Goal: Task Accomplishment & Management: Manage account settings

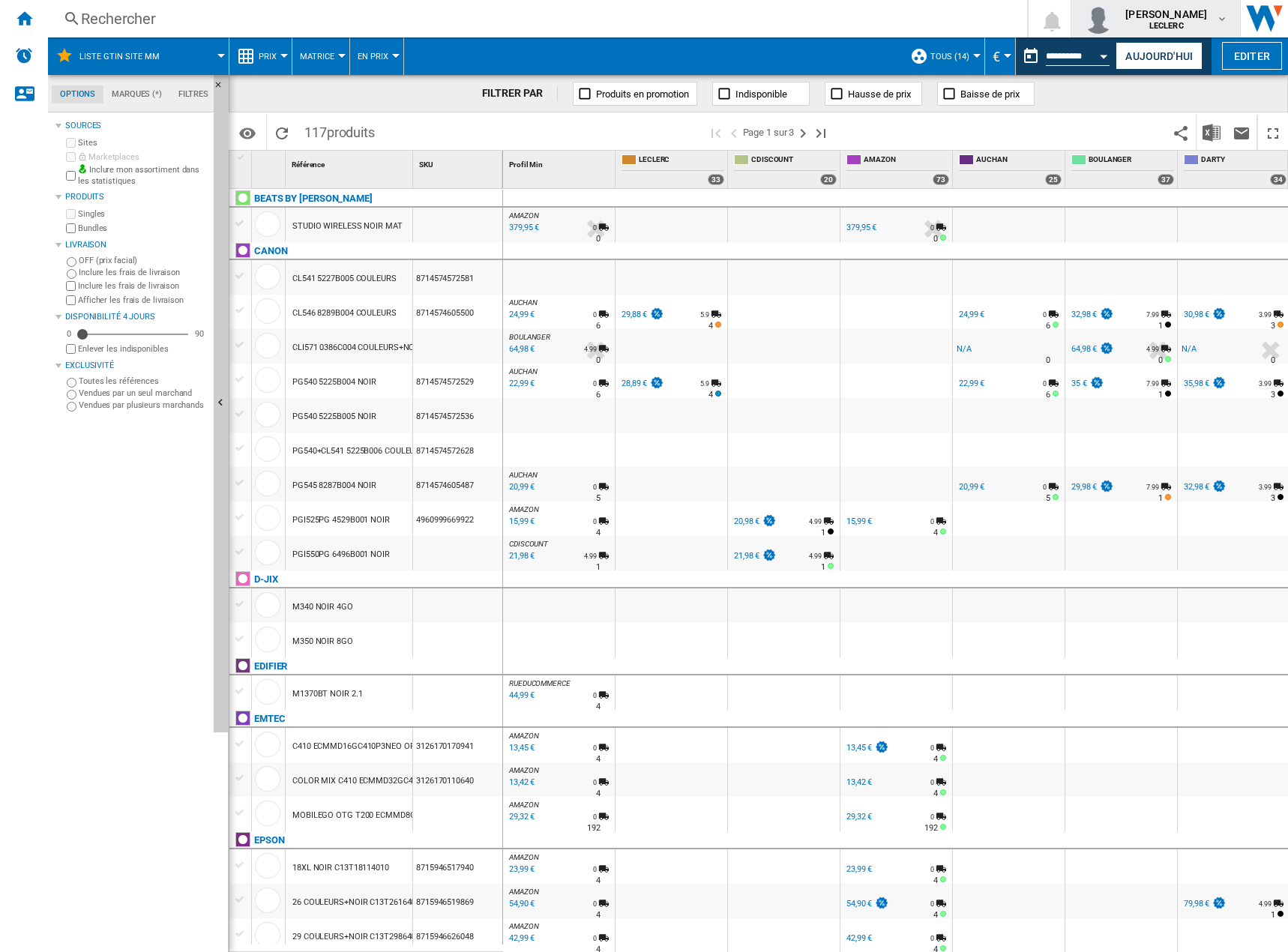
click at [1170, 17] on span "[PERSON_NAME]" at bounding box center [1166, 14] width 82 height 15
click at [1154, 87] on button "Mes paramètres" at bounding box center [1156, 88] width 144 height 30
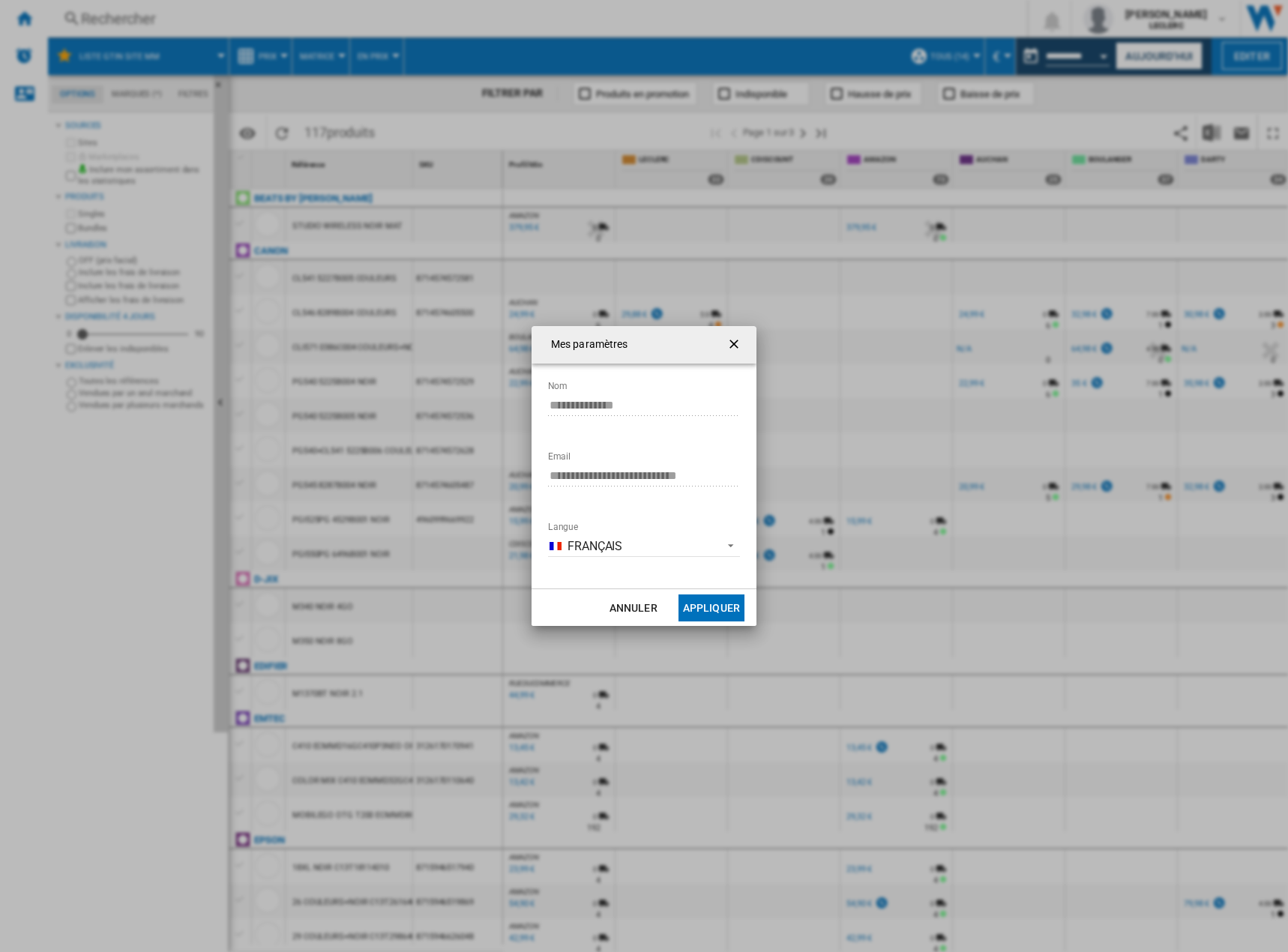
click at [546, 479] on md-input-container "**********" at bounding box center [644, 484] width 195 height 44
click at [743, 344] on ng-md-icon "getI18NText('BUTTONS.CLOSE_DIALOG')" at bounding box center [735, 345] width 18 height 18
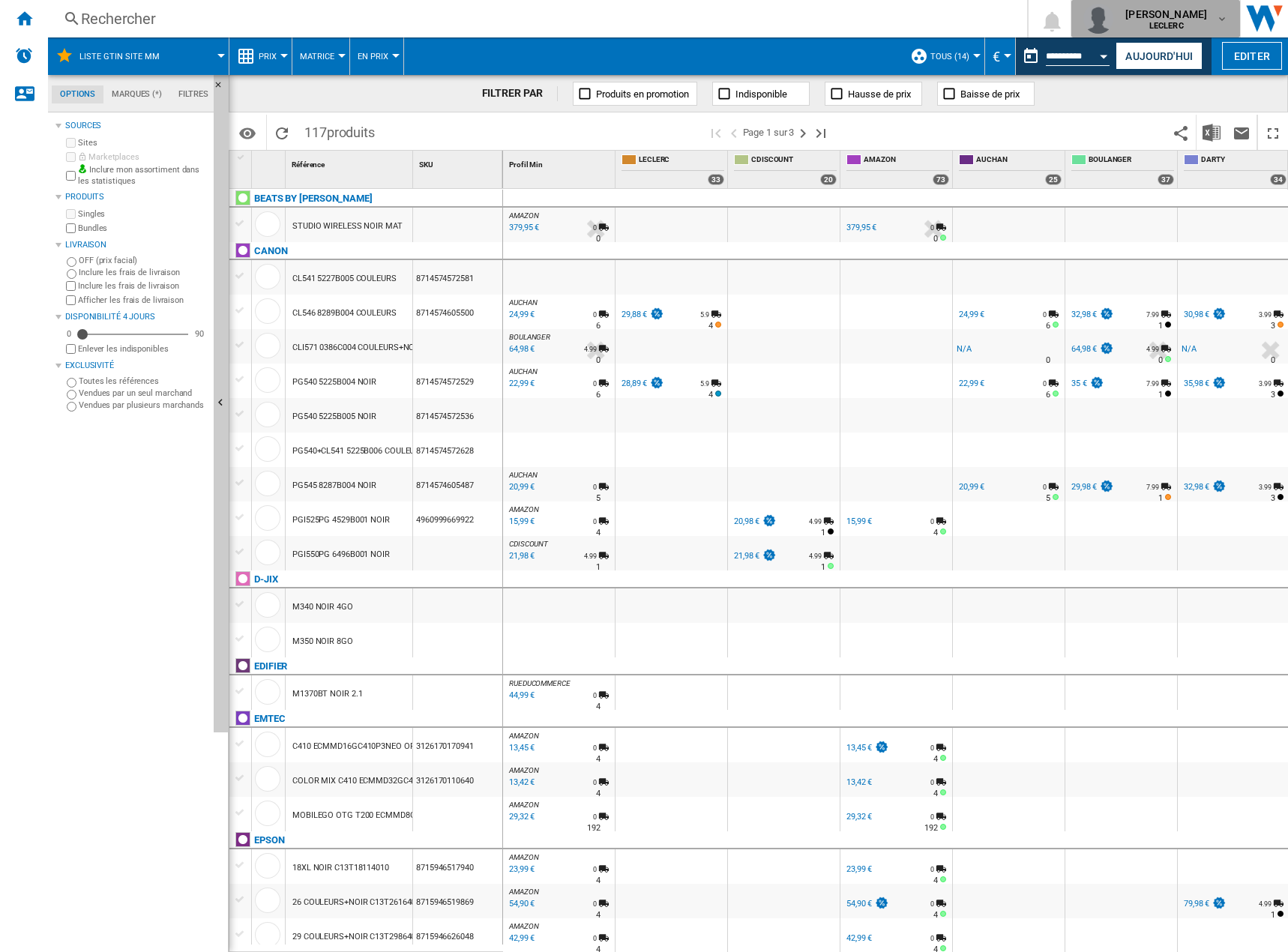
click at [1176, 21] on b "LECLERC" at bounding box center [1166, 26] width 34 height 9
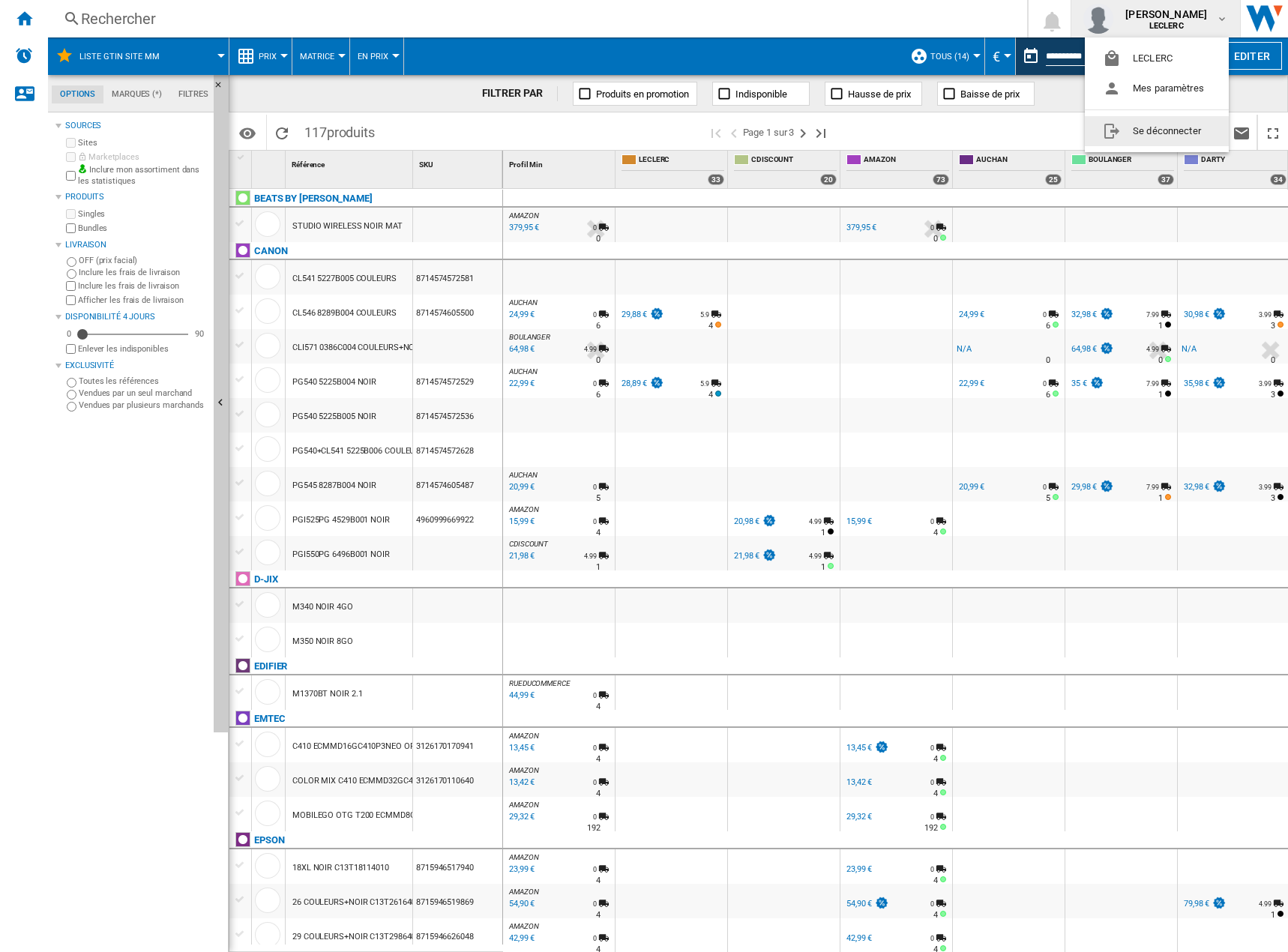
click at [1143, 132] on button "Se déconnecter" at bounding box center [1156, 131] width 144 height 30
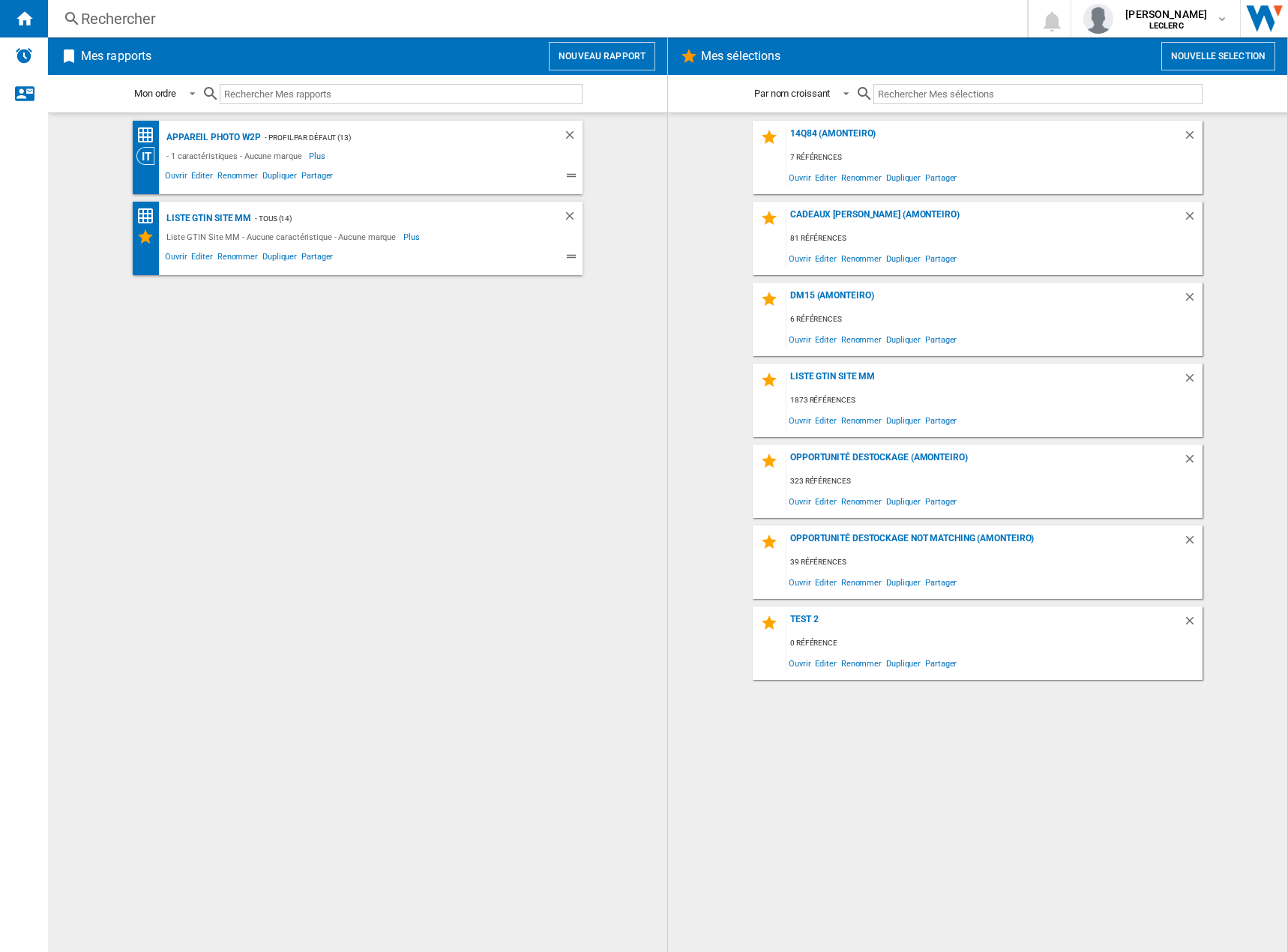
click at [690, 245] on wk-selection "Cadeaux anthony (amonteiro) 81 références Ouvrir Editer Renommer Dupliquer Part…" at bounding box center [978, 238] width 589 height 73
click at [707, 170] on wk-selection "14q84 (amonteiro) 7 références Ouvrir Editer Renommer Dupliquer Partager" at bounding box center [978, 157] width 589 height 73
click at [692, 186] on wk-selection "14q84 (amonteiro) 7 références Ouvrir Editer Renommer Dupliquer Partager" at bounding box center [978, 157] width 589 height 73
click at [1193, 24] on span "LECLERC" at bounding box center [1166, 26] width 82 height 9
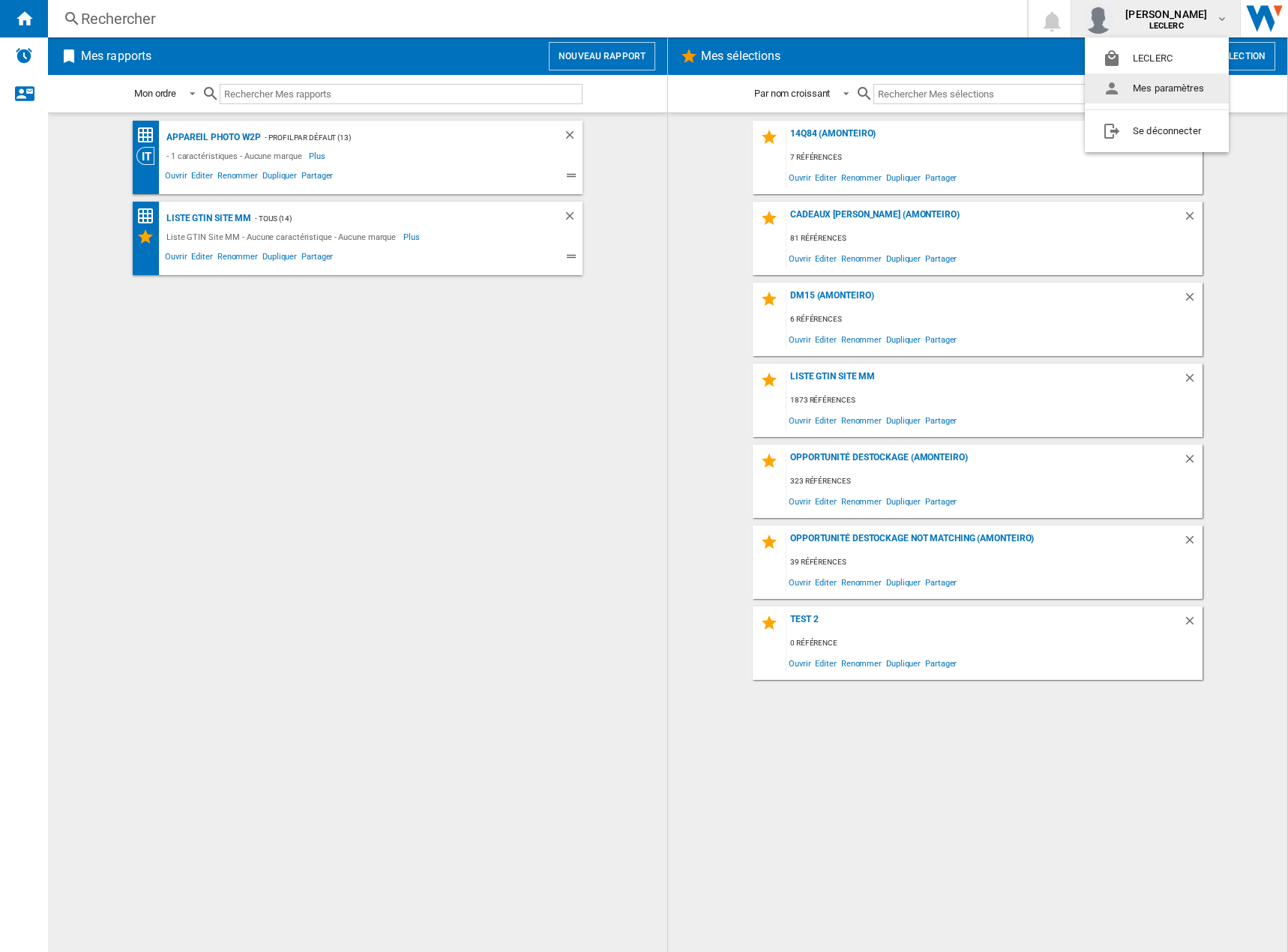
click at [1175, 90] on button "Mes paramètres" at bounding box center [1156, 88] width 144 height 30
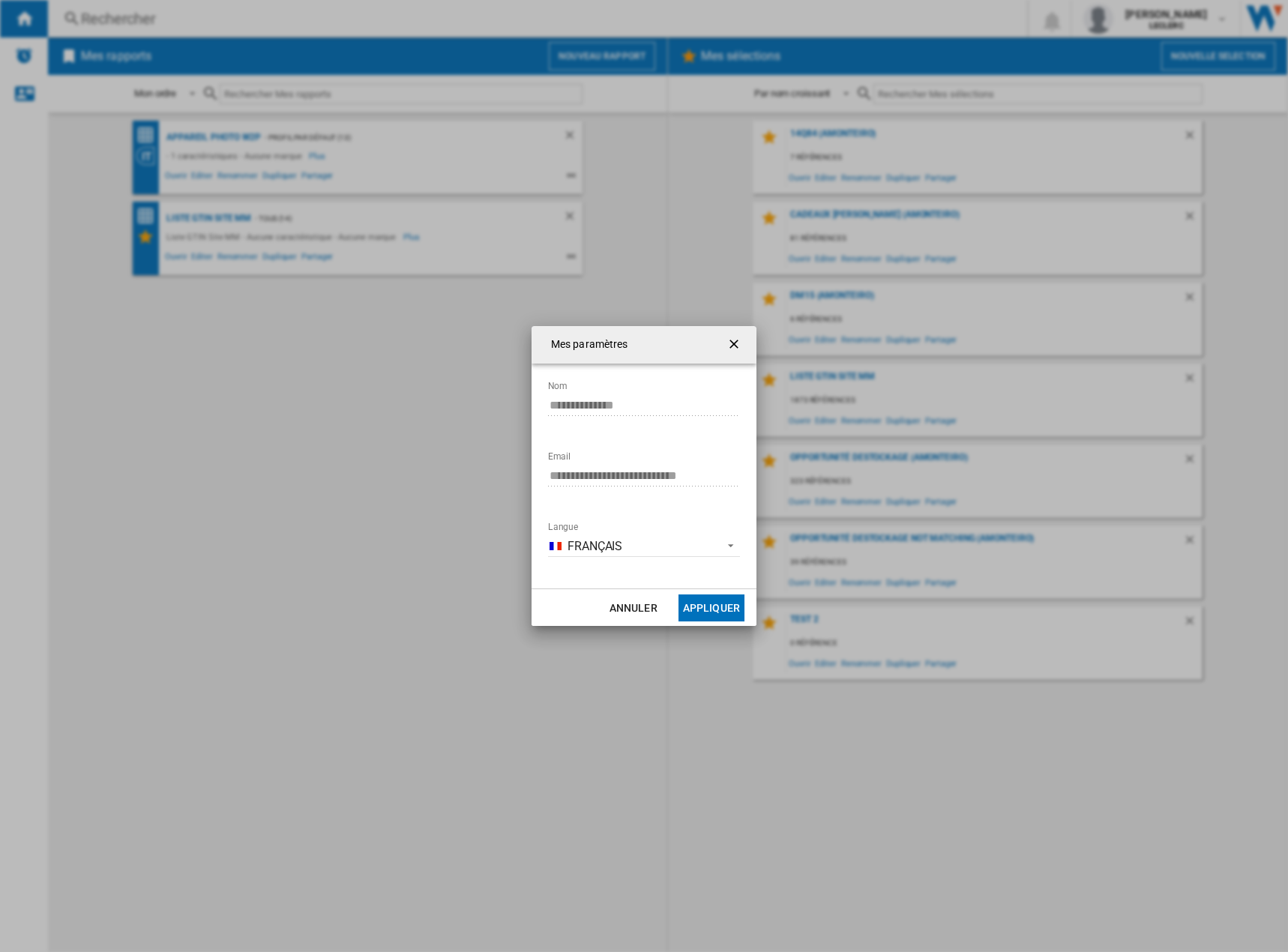
click at [540, 479] on md-dialog-content "**********" at bounding box center [644, 476] width 225 height 225
click at [734, 344] on ng-md-icon "getI18NText('BUTTONS.CLOSE_DIALOG')" at bounding box center [735, 345] width 18 height 18
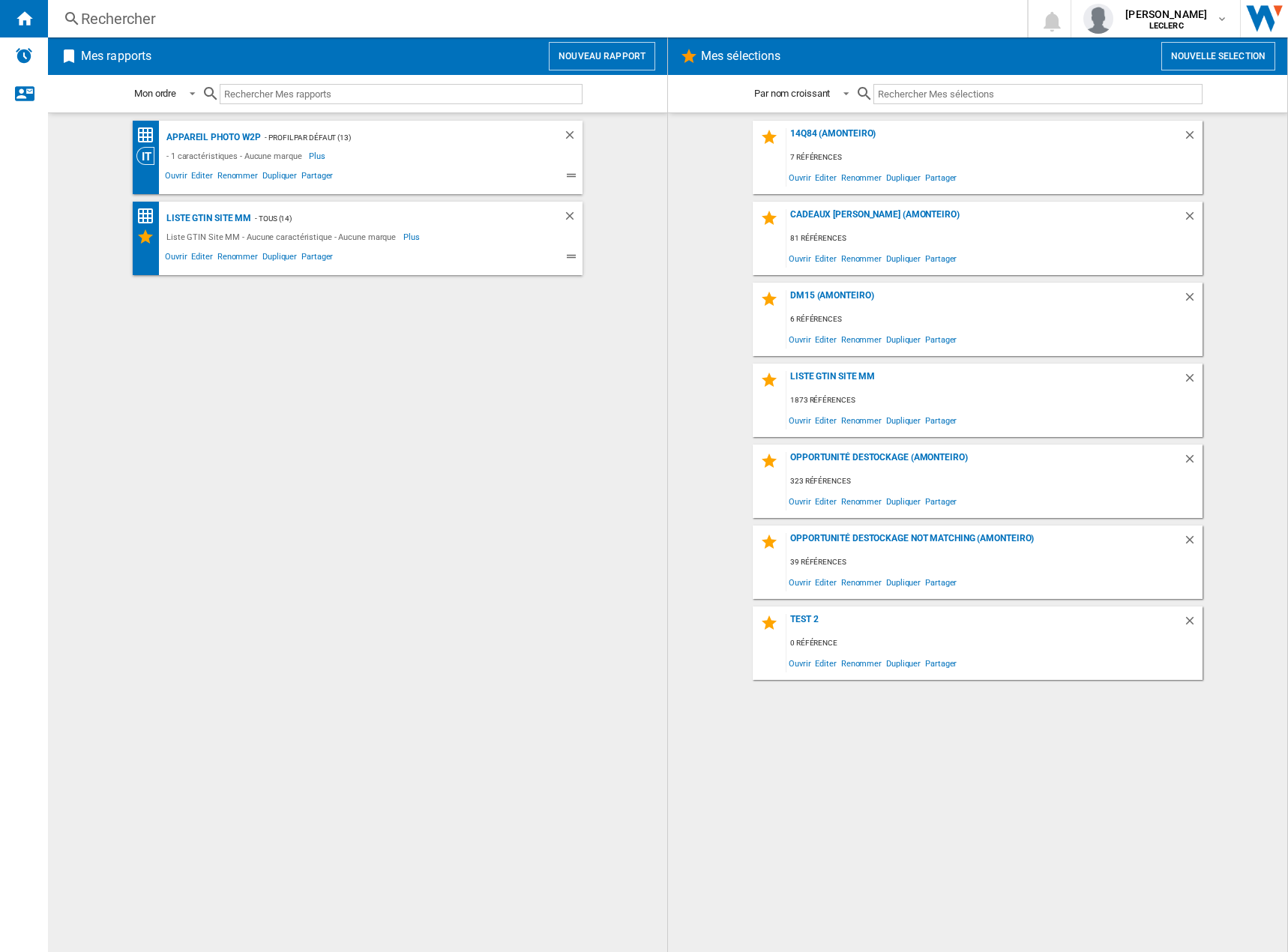
click at [707, 129] on wk-selection "14q84 (amonteiro) 7 références Ouvrir Editer Renommer Dupliquer Partager" at bounding box center [978, 157] width 589 height 73
click at [1193, 18] on span "[PERSON_NAME]" at bounding box center [1166, 14] width 82 height 15
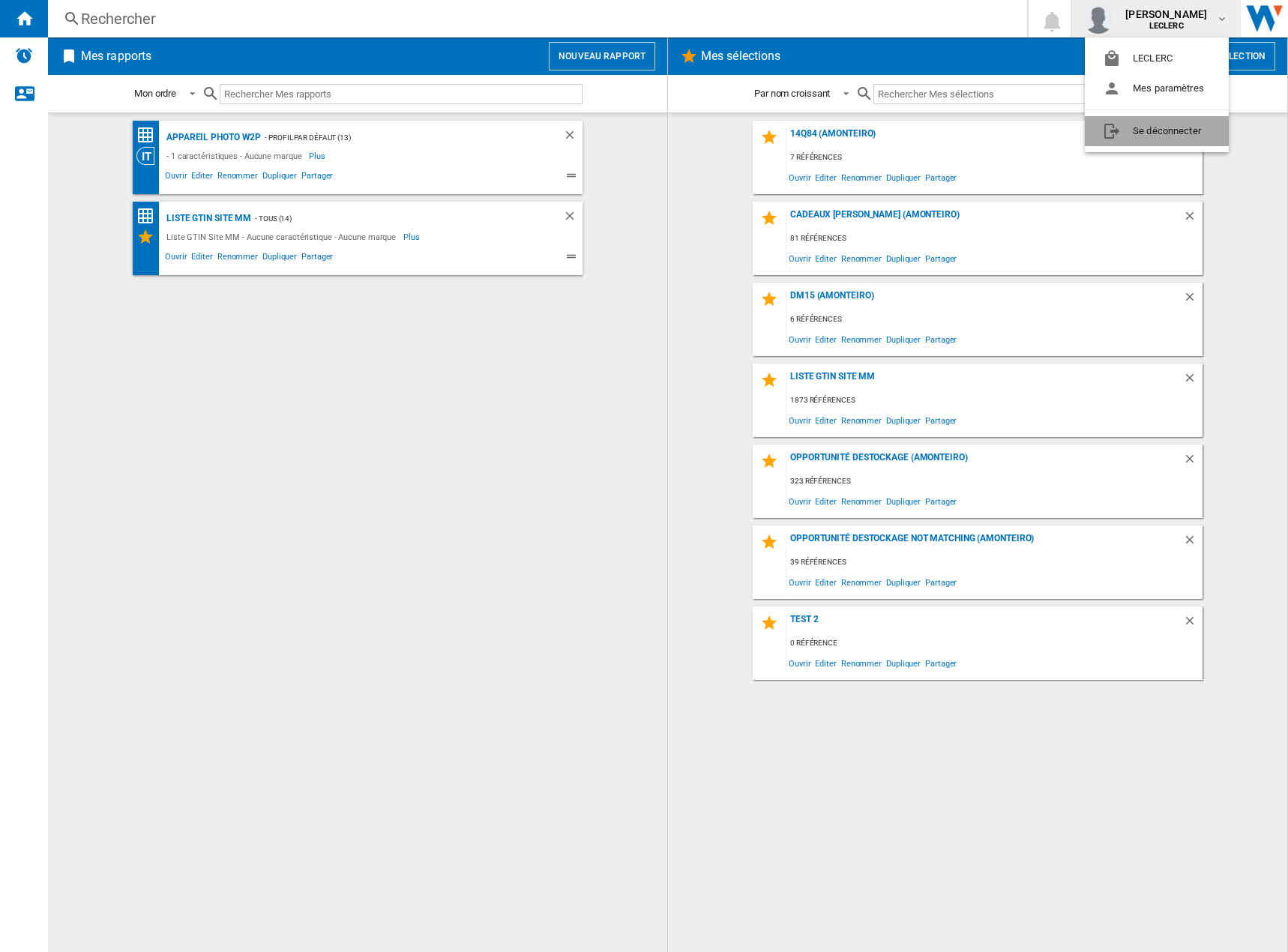
click at [1172, 129] on button "Se déconnecter" at bounding box center [1156, 131] width 144 height 30
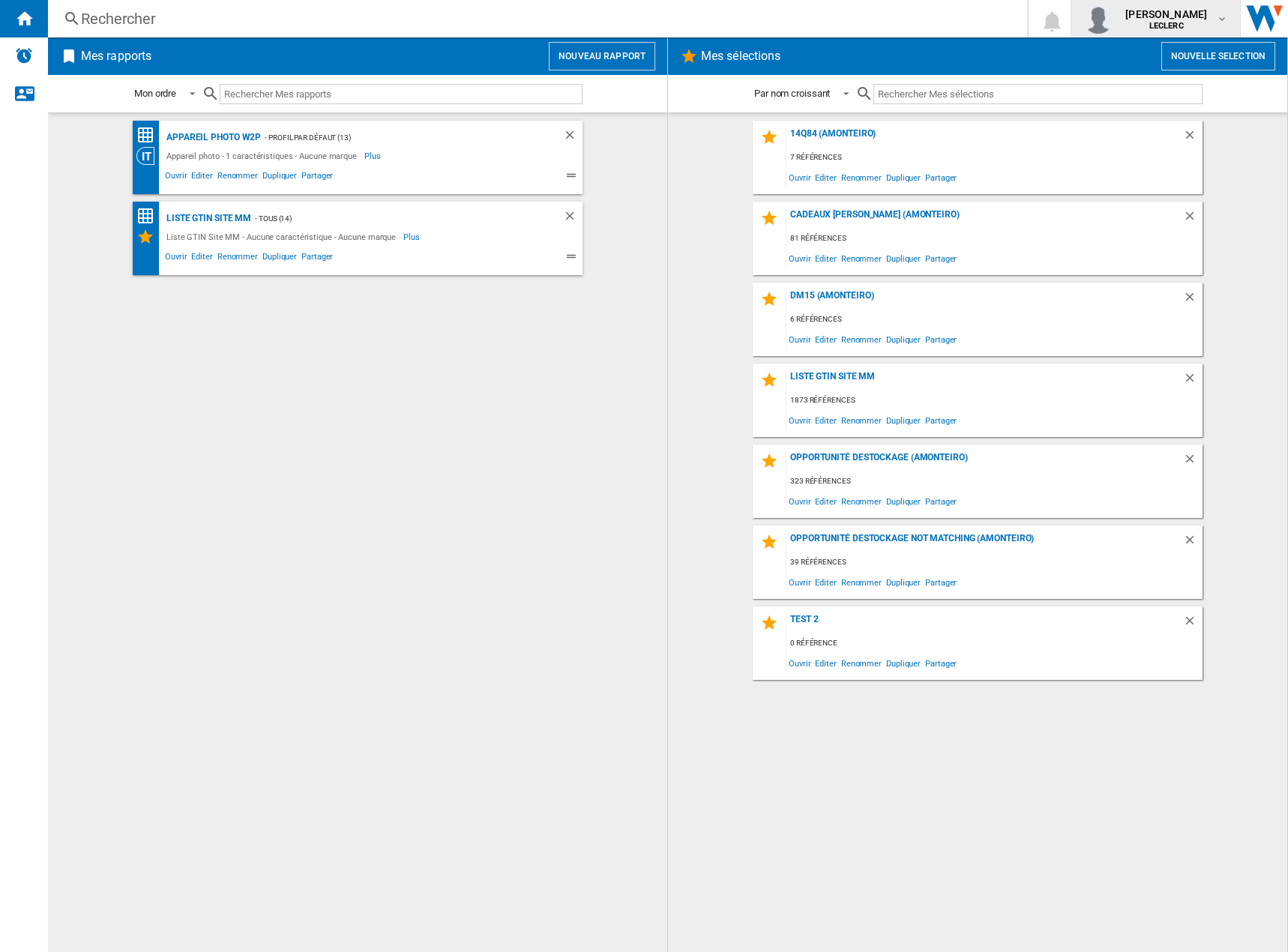
click at [1200, 21] on span "[PERSON_NAME]" at bounding box center [1166, 14] width 82 height 15
click at [1189, 86] on button "Mes paramètres" at bounding box center [1156, 88] width 144 height 30
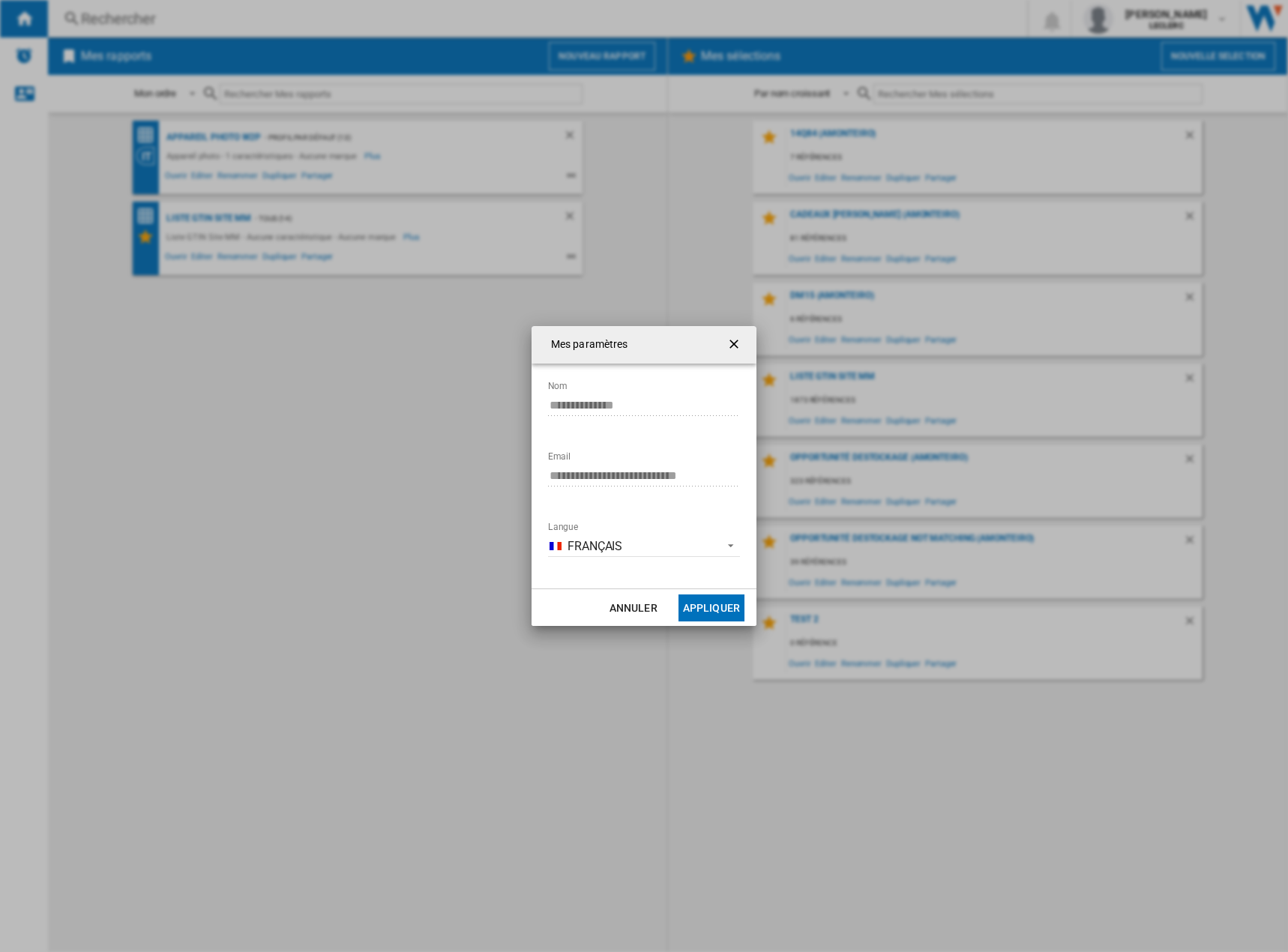
click at [537, 479] on md-dialog-content "**********" at bounding box center [644, 476] width 225 height 225
click at [730, 340] on ng-md-icon "getI18NText('BUTTONS.CLOSE_DIALOG')" at bounding box center [735, 345] width 18 height 18
